Goal: Task Accomplishment & Management: Use online tool/utility

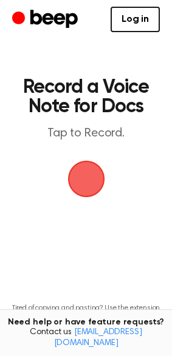
click at [103, 184] on span "button" at bounding box center [86, 179] width 34 height 34
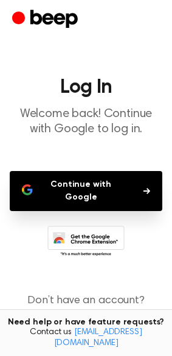
click at [104, 184] on button "Continue with Google" at bounding box center [86, 191] width 152 height 40
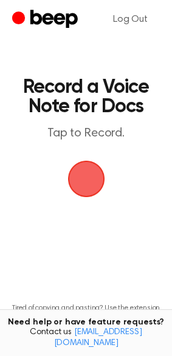
click at [90, 196] on span "button" at bounding box center [86, 179] width 34 height 34
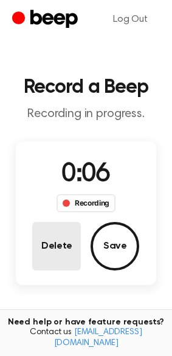
click at [67, 238] on button "Delete" at bounding box center [56, 246] width 48 height 48
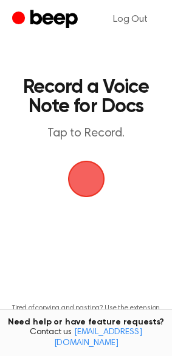
click at [102, 176] on span "button" at bounding box center [85, 179] width 37 height 37
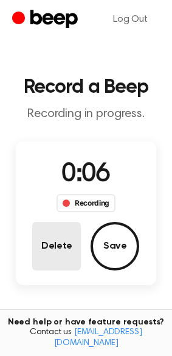
click at [69, 248] on button "Delete" at bounding box center [56, 246] width 48 height 48
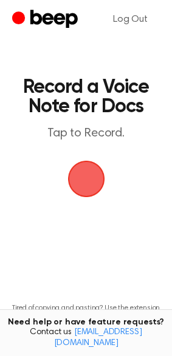
scroll to position [82, 0]
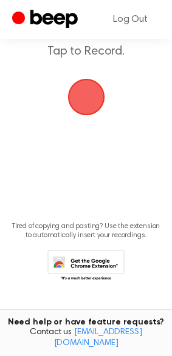
click at [46, 138] on main "Record a Voice Note for Docs Tap to Record. Tired of copying and pasting? Use t…" at bounding box center [86, 117] width 172 height 399
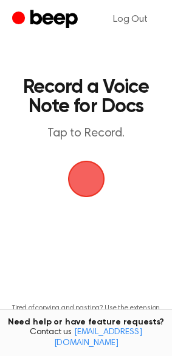
click at [99, 179] on span "button" at bounding box center [85, 178] width 41 height 41
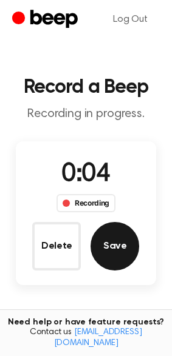
click at [123, 244] on button "Save" at bounding box center [114, 246] width 48 height 48
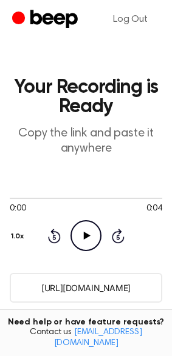
click at [92, 239] on icon "Play Audio" at bounding box center [85, 235] width 31 height 31
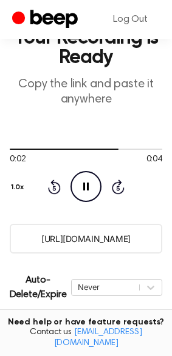
scroll to position [48, 0]
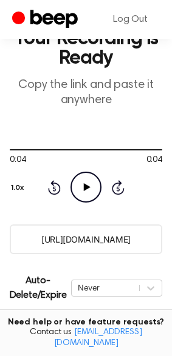
click at [92, 239] on input "https://beep.audio/oZq0XrJ" at bounding box center [86, 239] width 152 height 30
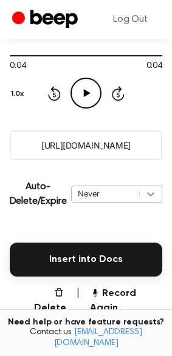
scroll to position [144, 0]
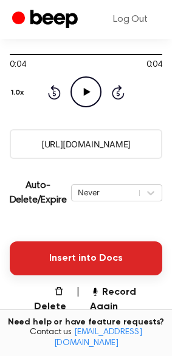
click at [76, 251] on button "Insert into Docs" at bounding box center [86, 258] width 152 height 34
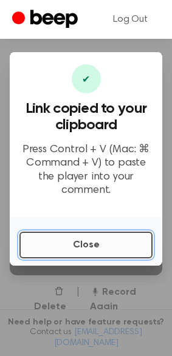
click at [67, 247] on button "Close" at bounding box center [85, 245] width 133 height 27
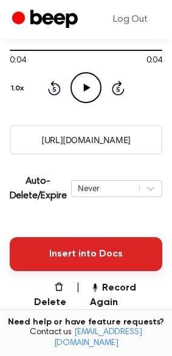
scroll to position [147, 0]
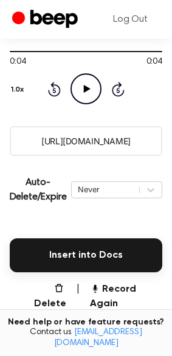
click at [69, 224] on div "Insert into Docs" at bounding box center [86, 248] width 152 height 48
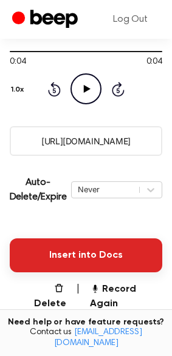
click at [70, 249] on button "Insert into Docs" at bounding box center [86, 255] width 152 height 34
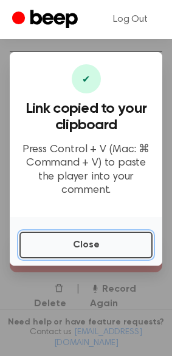
click at [70, 249] on button "Close" at bounding box center [85, 245] width 133 height 27
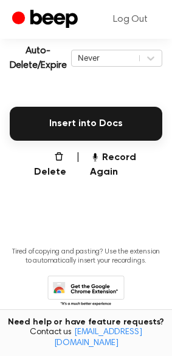
scroll to position [289, 0]
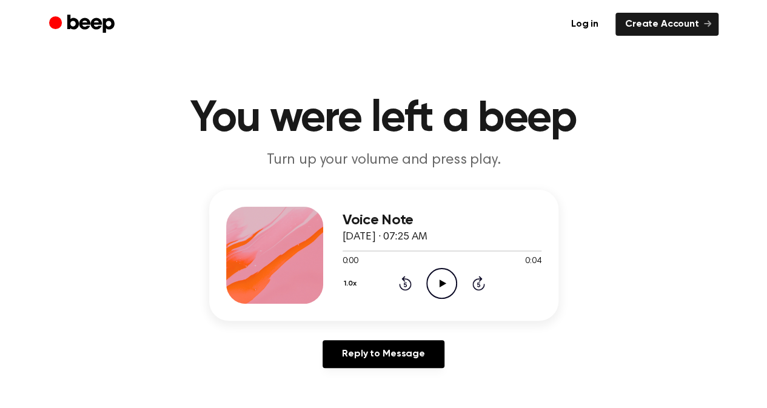
click at [445, 290] on icon "Play Audio" at bounding box center [441, 283] width 31 height 31
click at [590, 26] on link "Log in" at bounding box center [584, 24] width 47 height 23
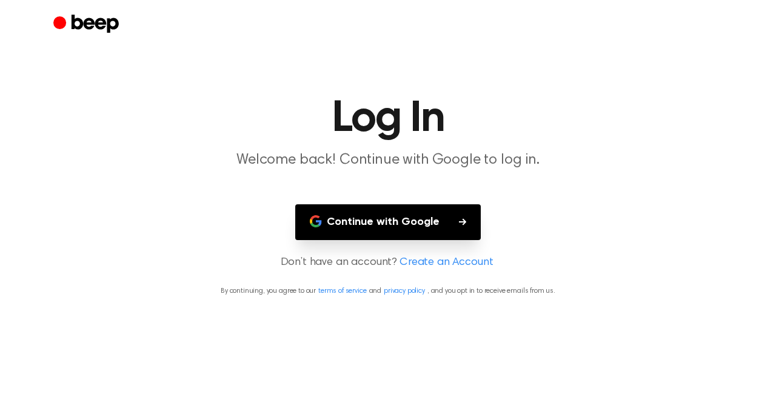
click at [416, 218] on button "Continue with Google" at bounding box center [387, 222] width 185 height 36
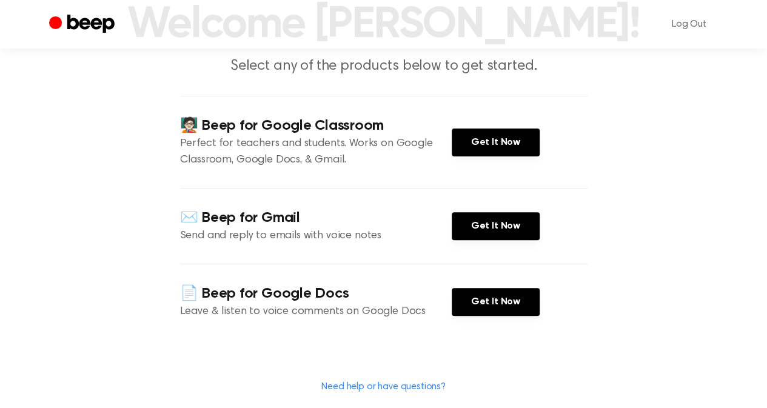
scroll to position [95, 0]
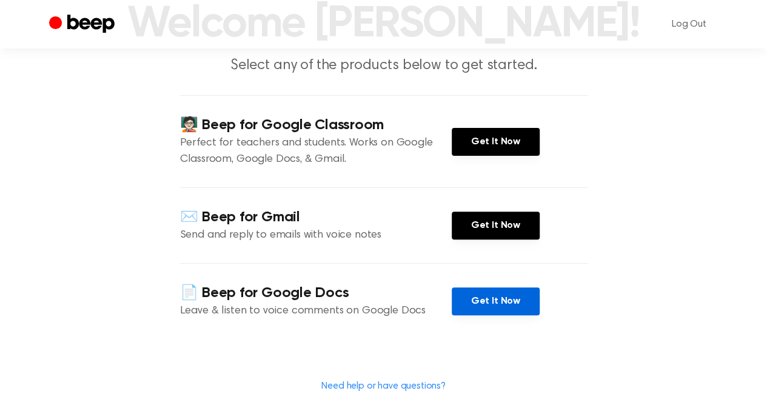
click at [504, 302] on link "Get It Now" at bounding box center [496, 301] width 88 height 28
